Goal: Task Accomplishment & Management: Manage account settings

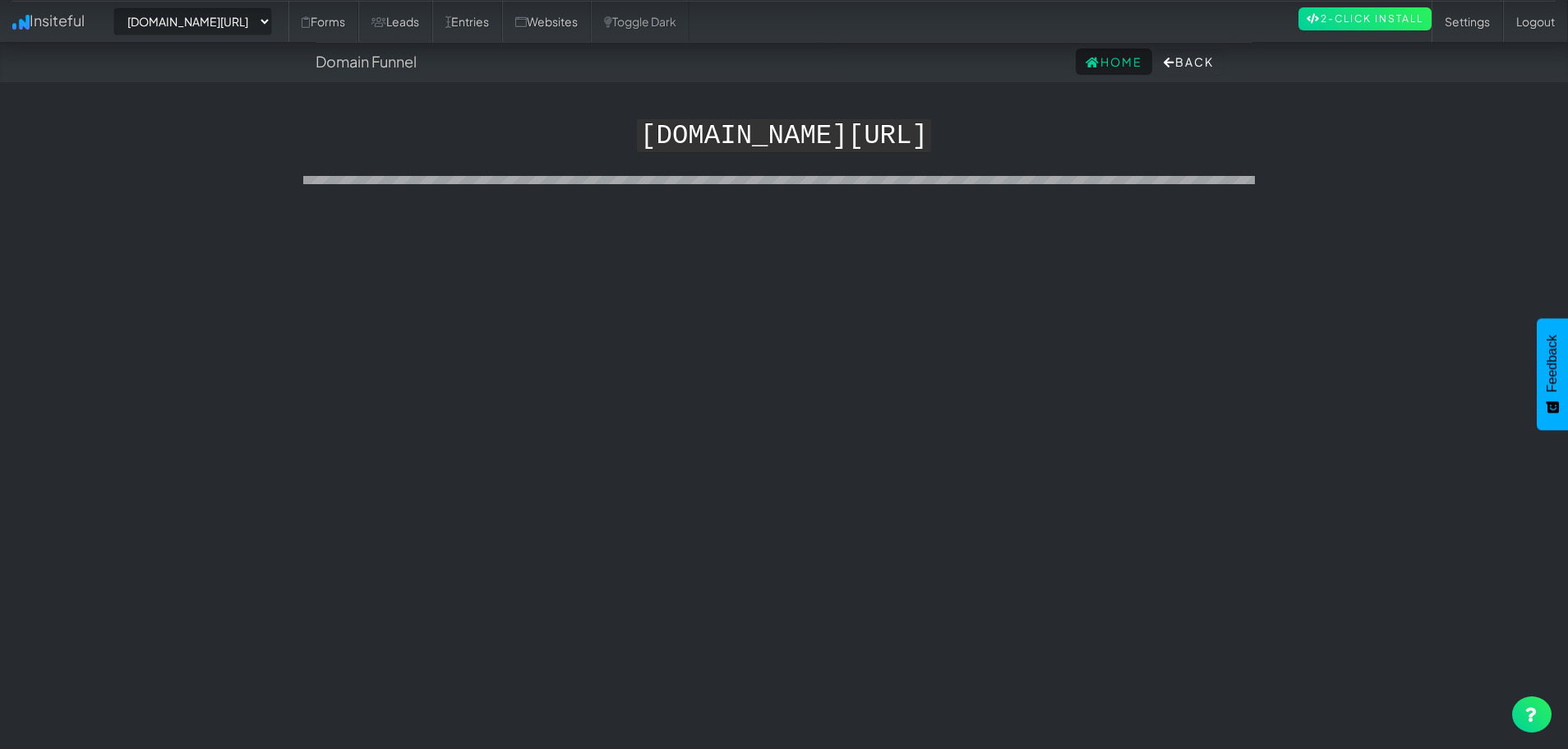
select select "1673"
click at [66, 19] on link "Insiteful" at bounding box center [48, 20] width 97 height 41
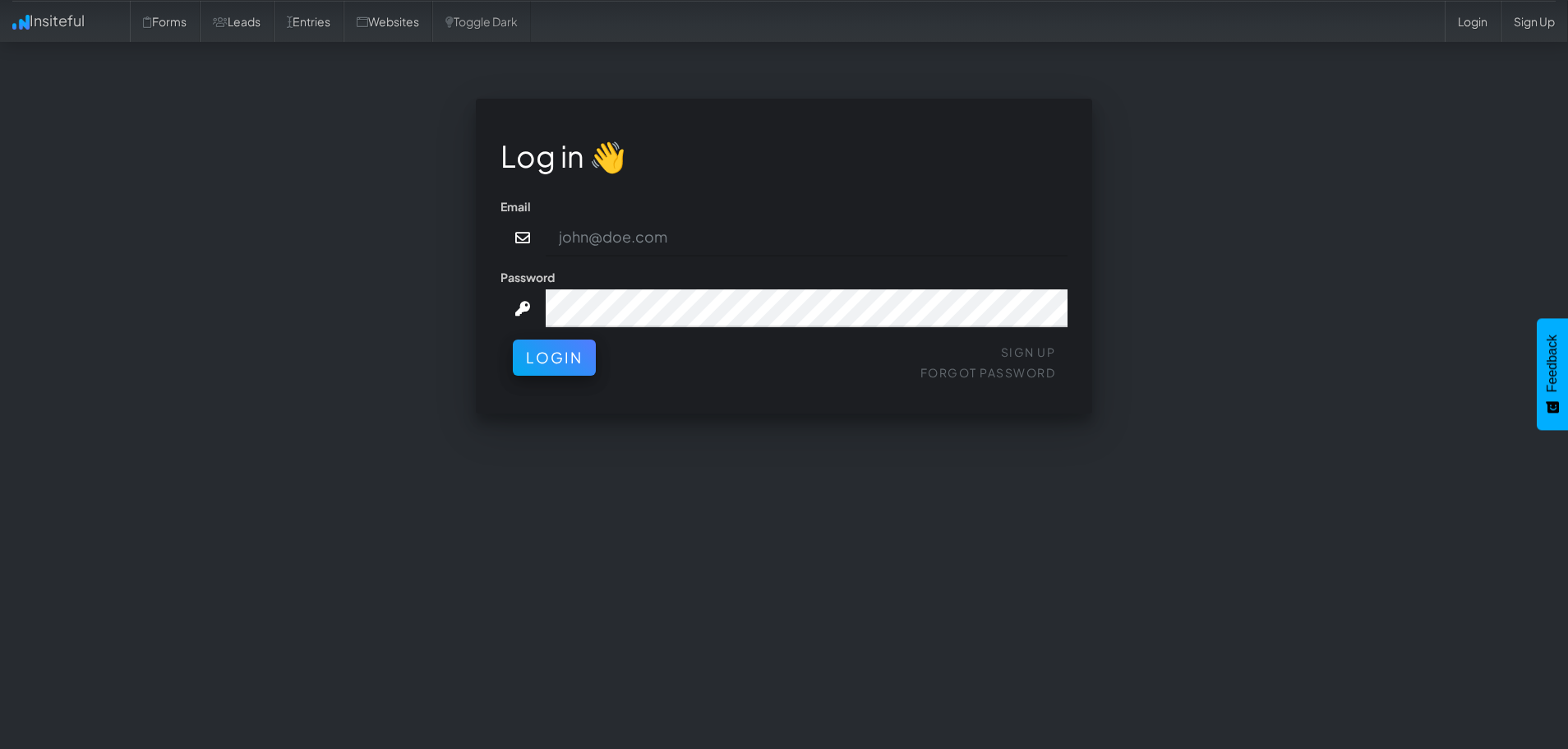
click at [713, 225] on input "email" at bounding box center [807, 237] width 522 height 38
type input "[EMAIL_ADDRESS][DOMAIN_NAME]"
click at [223, 30] on link "Leads" at bounding box center [237, 21] width 74 height 41
